Goal: Find specific page/section

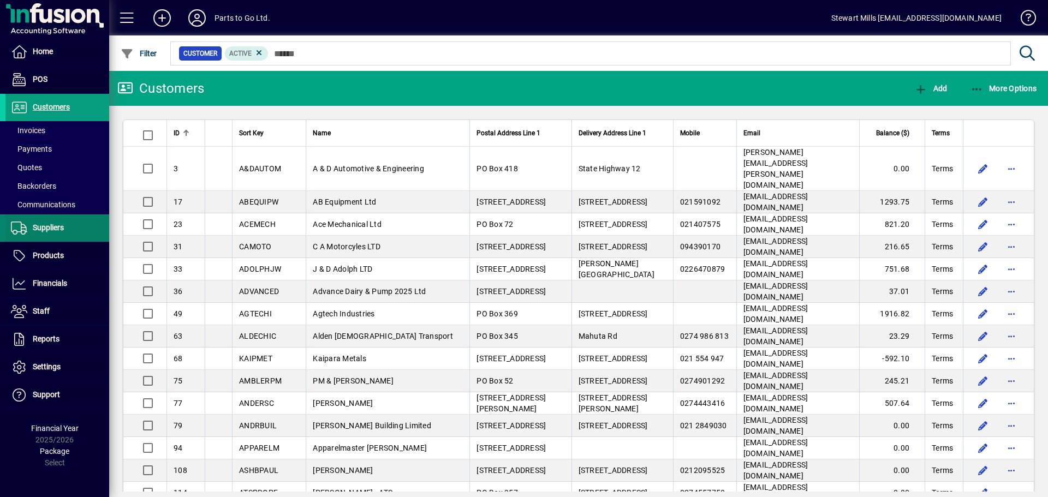
click at [36, 226] on span "Suppliers" at bounding box center [48, 227] width 31 height 9
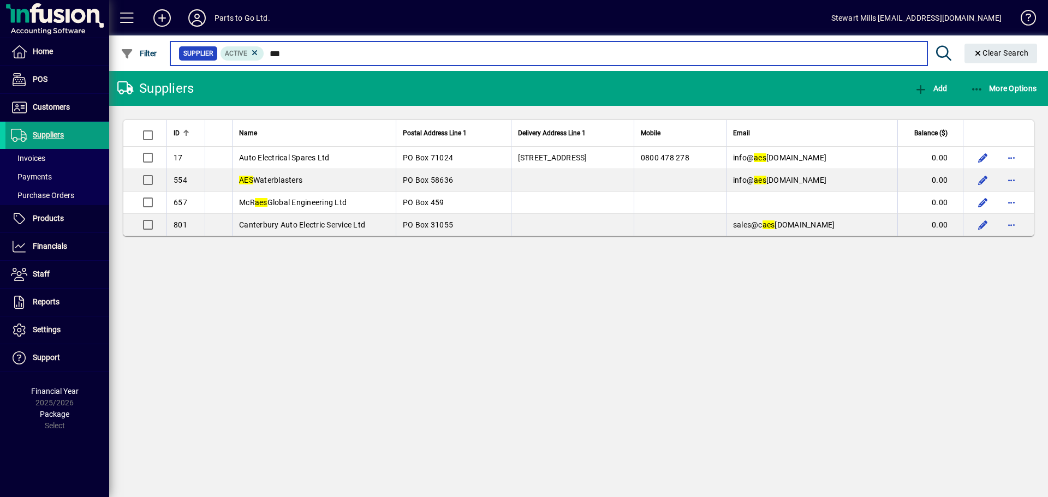
type input "***"
